Goal: Transaction & Acquisition: Download file/media

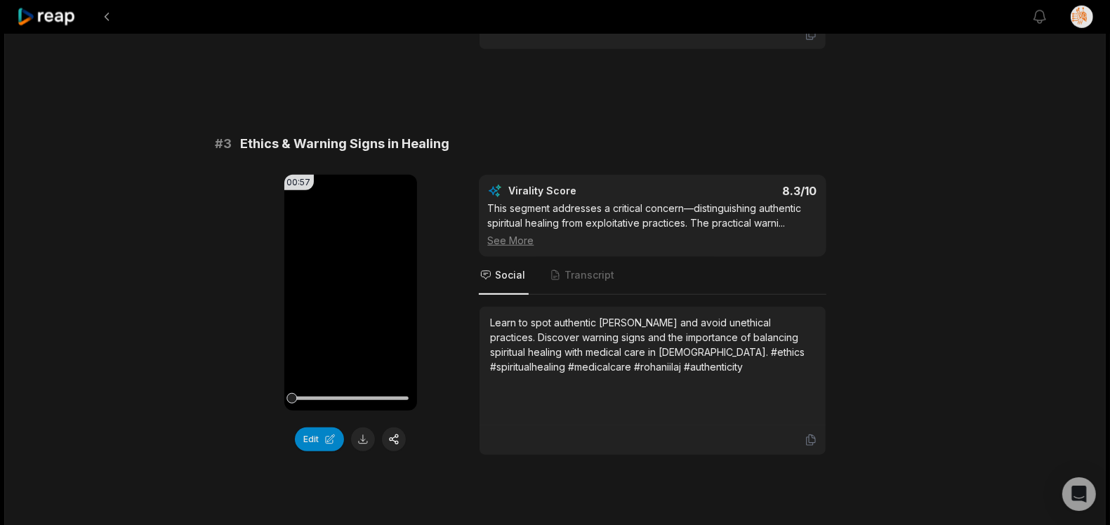
scroll to position [878, 0]
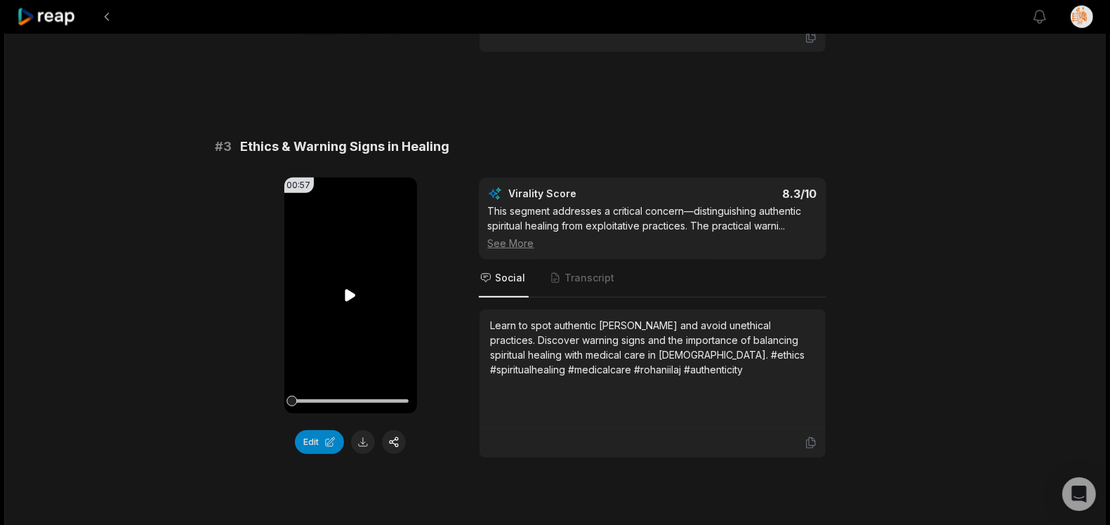
click at [347, 289] on icon at bounding box center [351, 295] width 11 height 12
click at [363, 431] on button at bounding box center [363, 443] width 24 height 24
click at [383, 137] on span "Ethics & Warning Signs in Healing" at bounding box center [345, 147] width 209 height 20
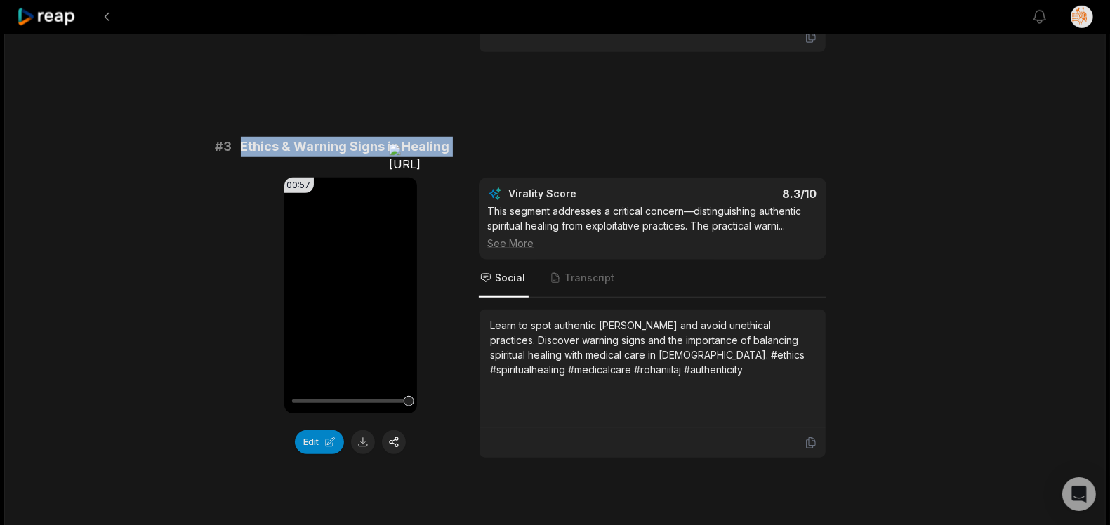
click at [383, 137] on span "Ethics & Warning Signs in Healing" at bounding box center [345, 147] width 209 height 20
copy span "Ethics & Warning Signs in Healing"
click at [811, 428] on div at bounding box center [653, 442] width 346 height 29
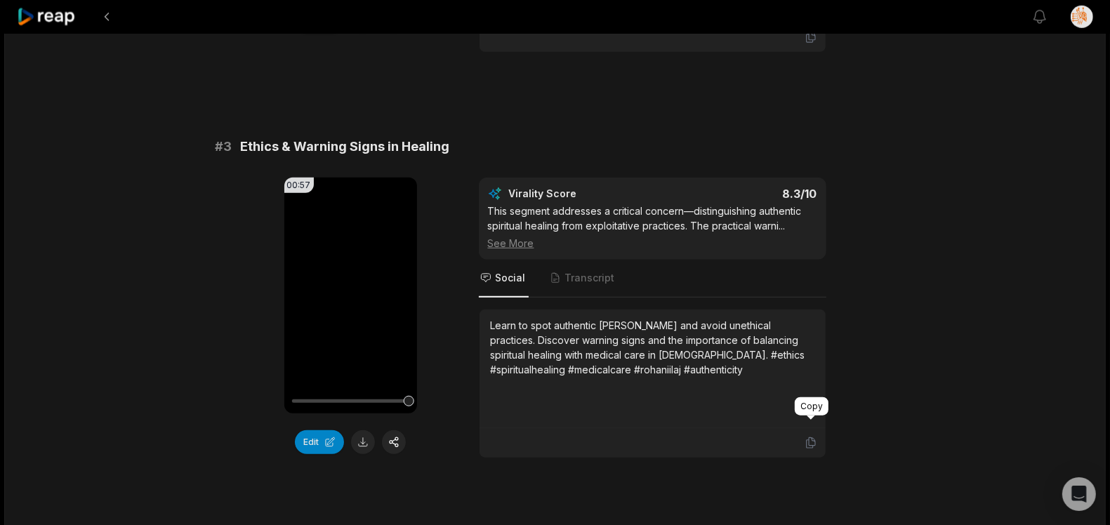
click at [808, 437] on icon at bounding box center [811, 443] width 13 height 13
click at [55, 18] on icon at bounding box center [47, 17] width 60 height 19
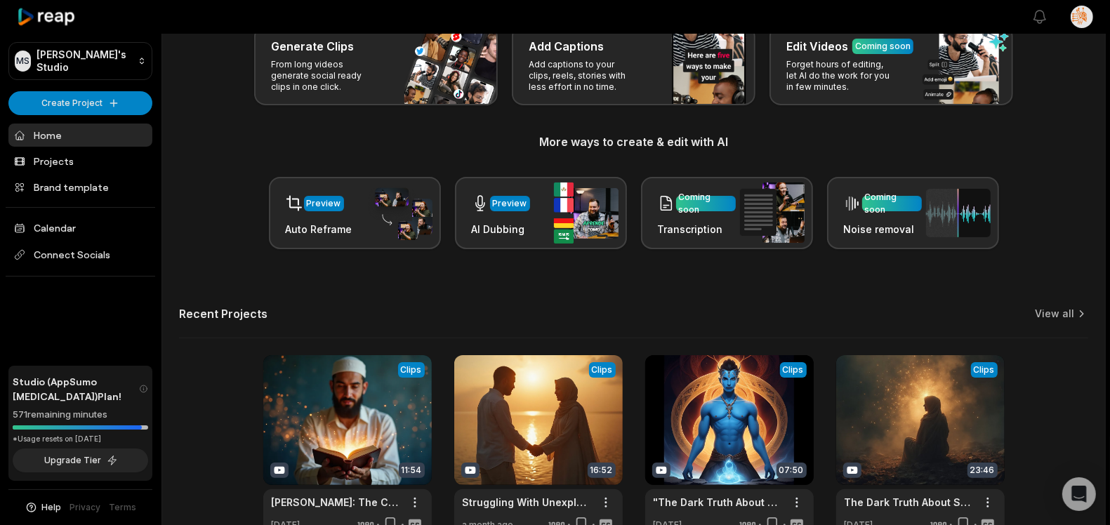
scroll to position [174, 0]
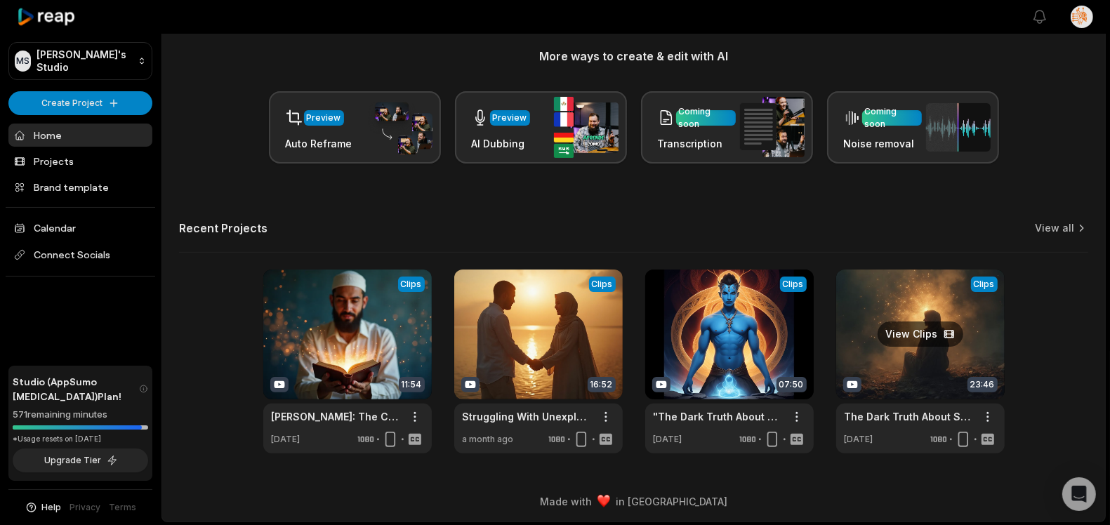
click at [914, 355] on link at bounding box center [921, 362] width 169 height 184
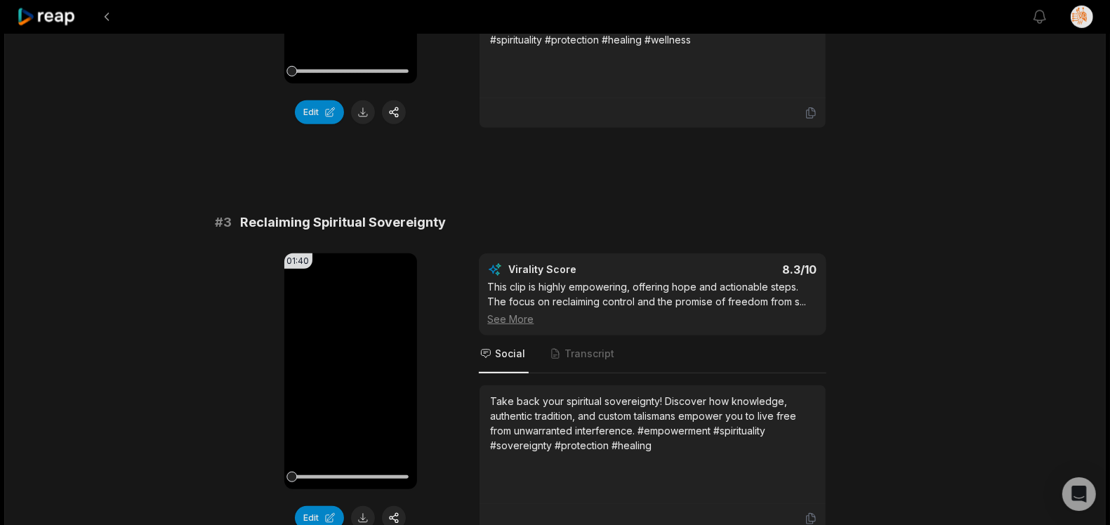
scroll to position [808, 0]
